Goal: Information Seeking & Learning: Learn about a topic

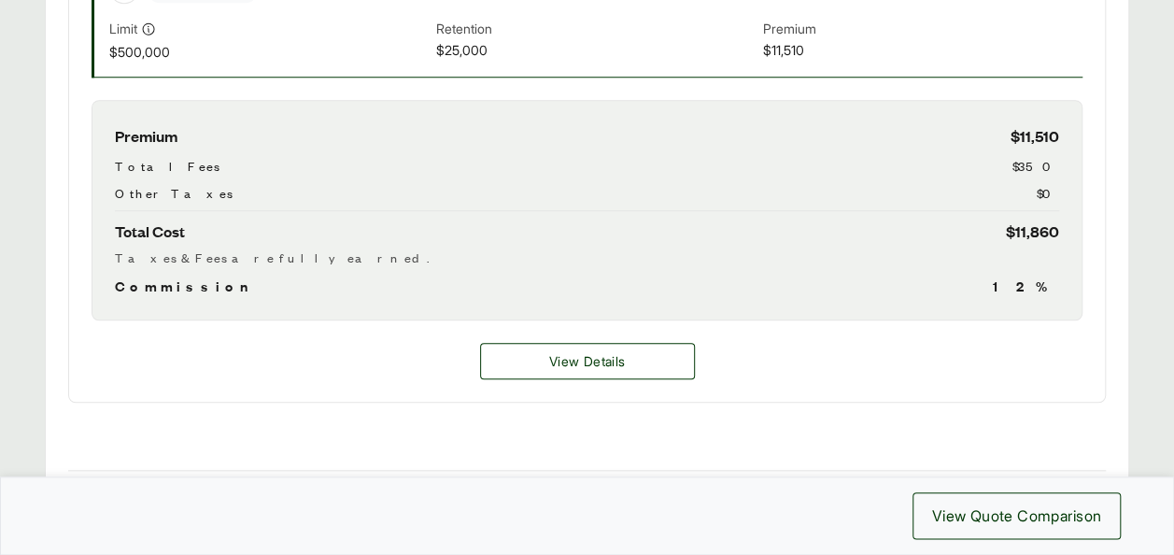
scroll to position [816, 0]
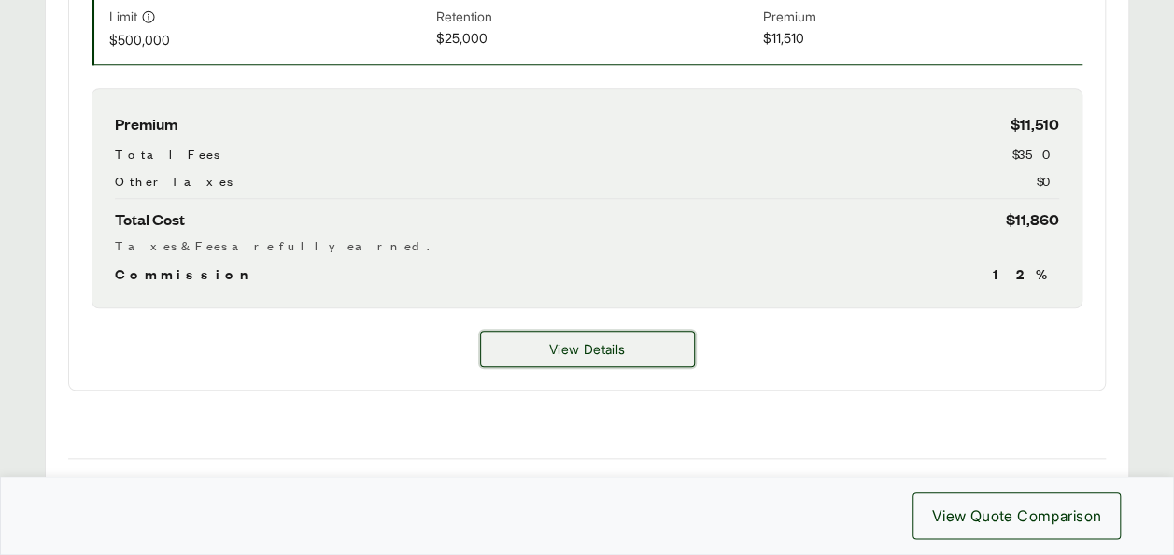
click at [539, 339] on button "View Details" at bounding box center [587, 349] width 215 height 36
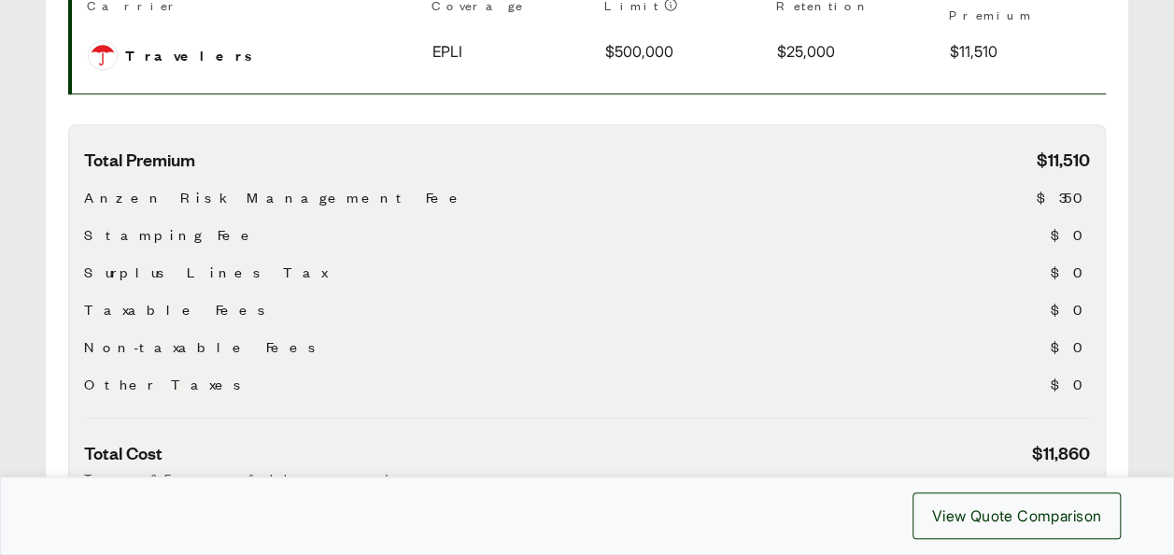
scroll to position [528, 0]
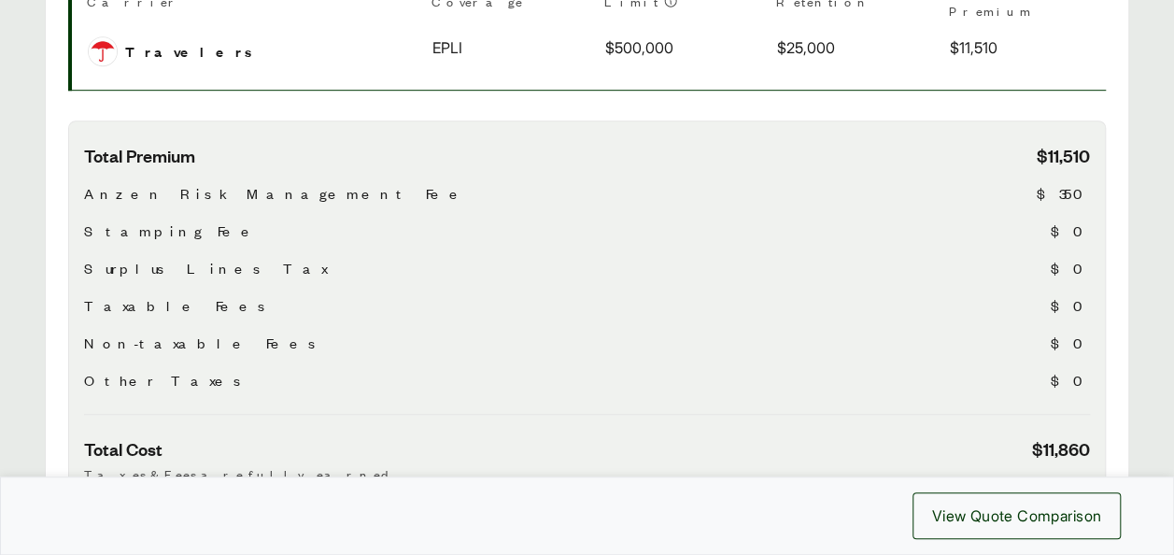
click at [1069, 182] on span "$350" at bounding box center [1063, 193] width 53 height 22
click at [767, 230] on div "Total Premium $11,510 Anzen Risk Management Fee $350 Stamping Fee $0 Surplus Li…" at bounding box center [587, 279] width 1006 height 271
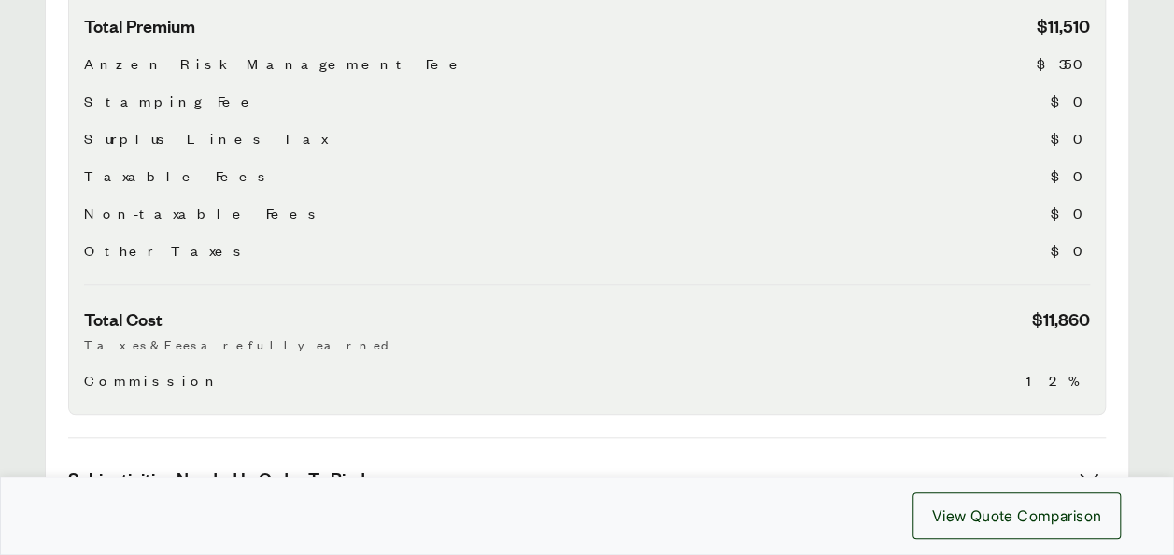
scroll to position [666, 0]
